Goal: Obtain resource: Obtain resource

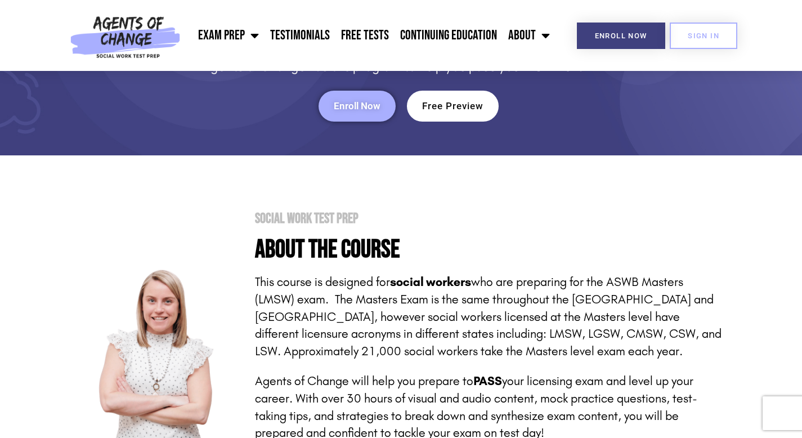
scroll to position [95, 0]
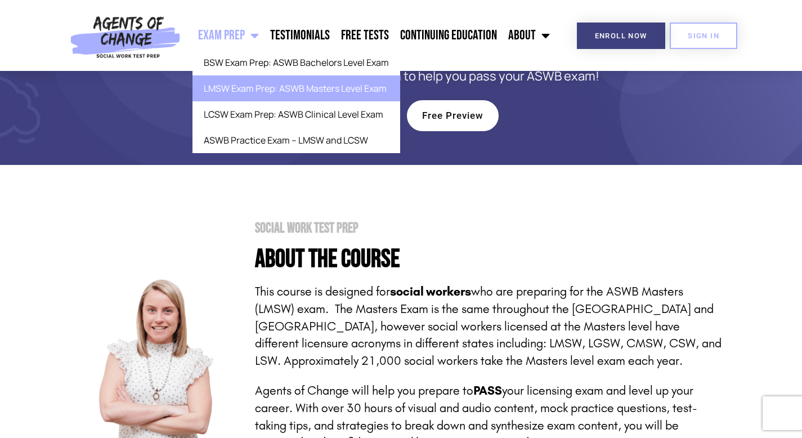
click at [256, 31] on span "Menu" at bounding box center [252, 35] width 14 height 25
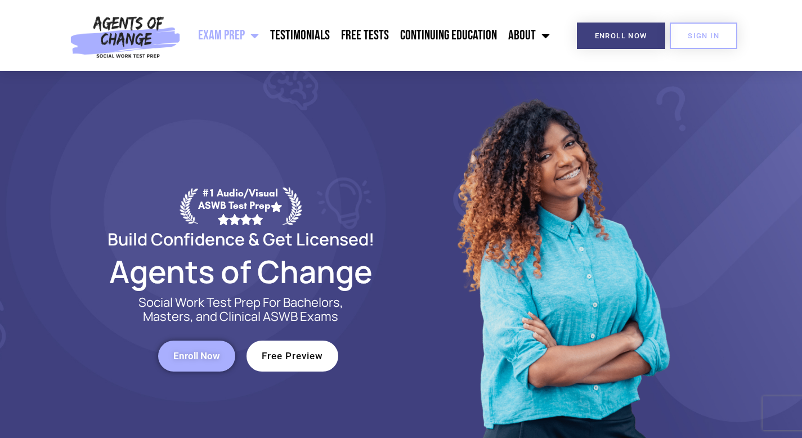
scroll to position [58, 0]
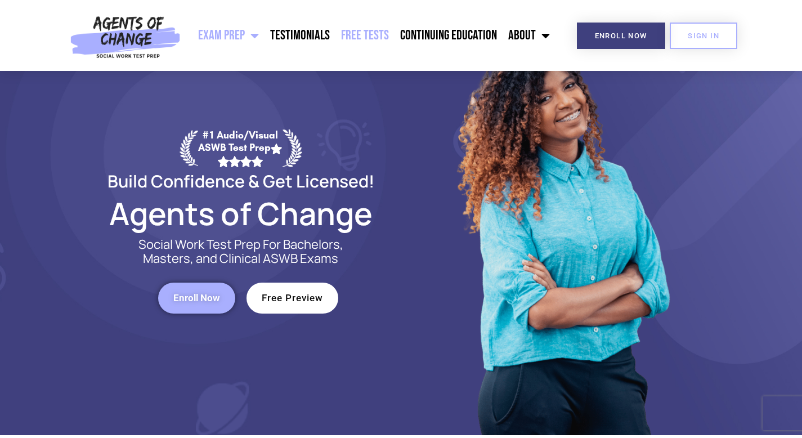
click at [362, 32] on link "Free Tests" at bounding box center [364, 35] width 59 height 28
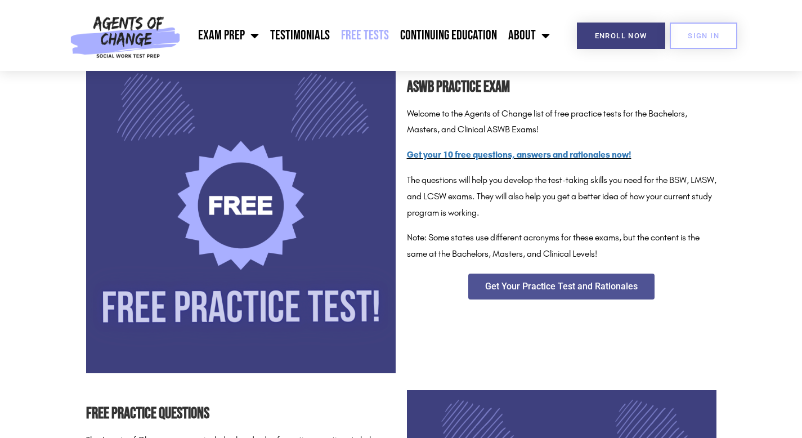
scroll to position [183, 0]
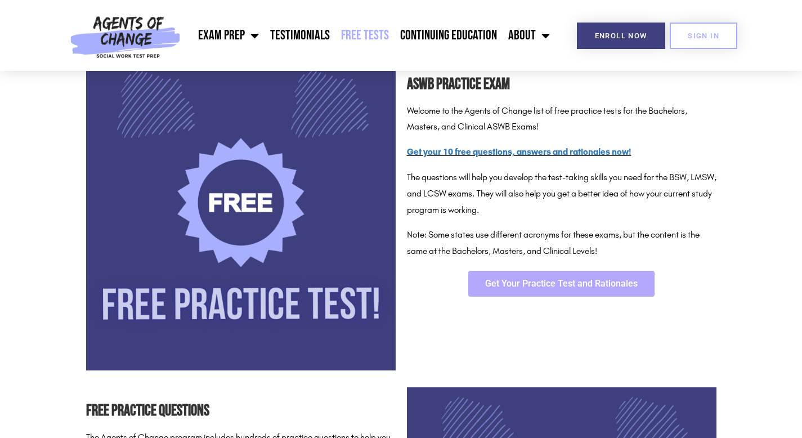
click at [551, 285] on span "Get Your Practice Test and Rationales" at bounding box center [561, 283] width 153 height 9
